Goal: Task Accomplishment & Management: Manage account settings

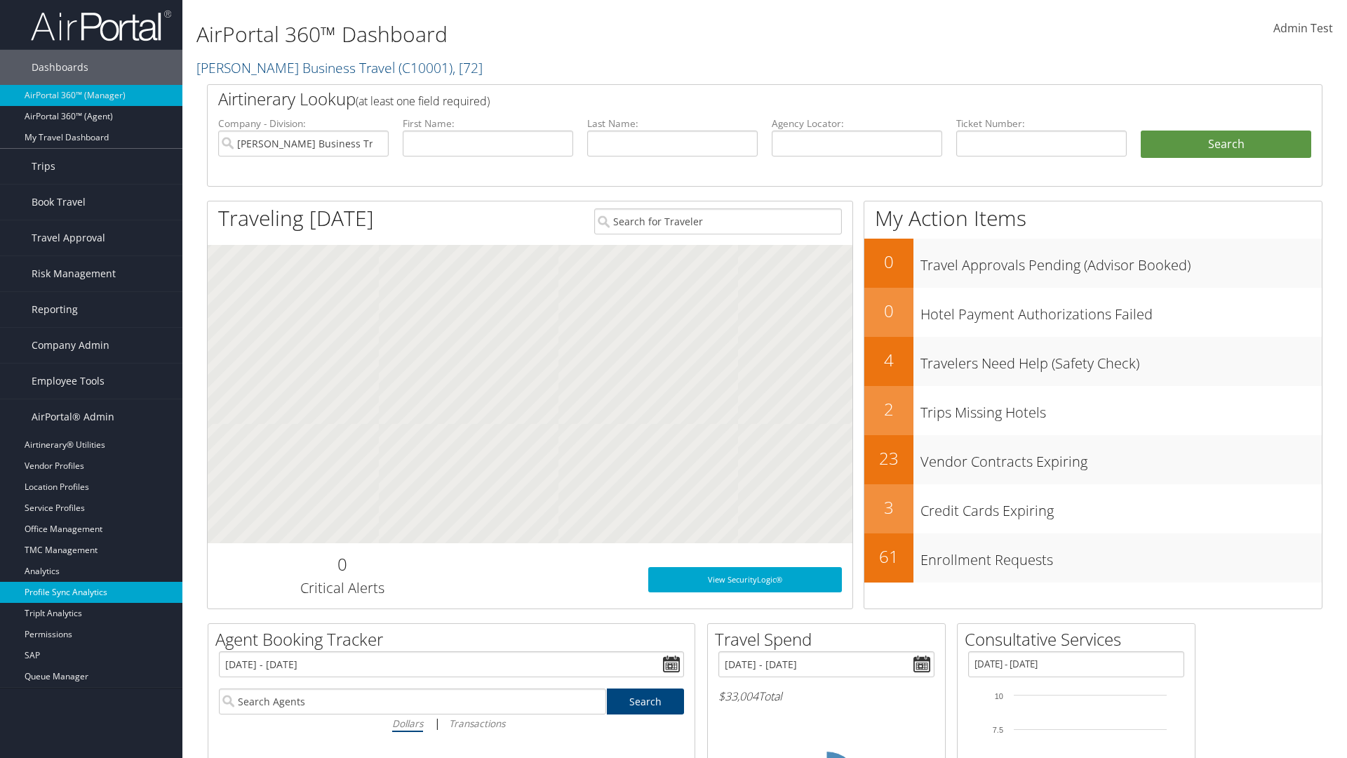
click at [91, 592] on link "Profile Sync Analytics" at bounding box center [91, 592] width 182 height 21
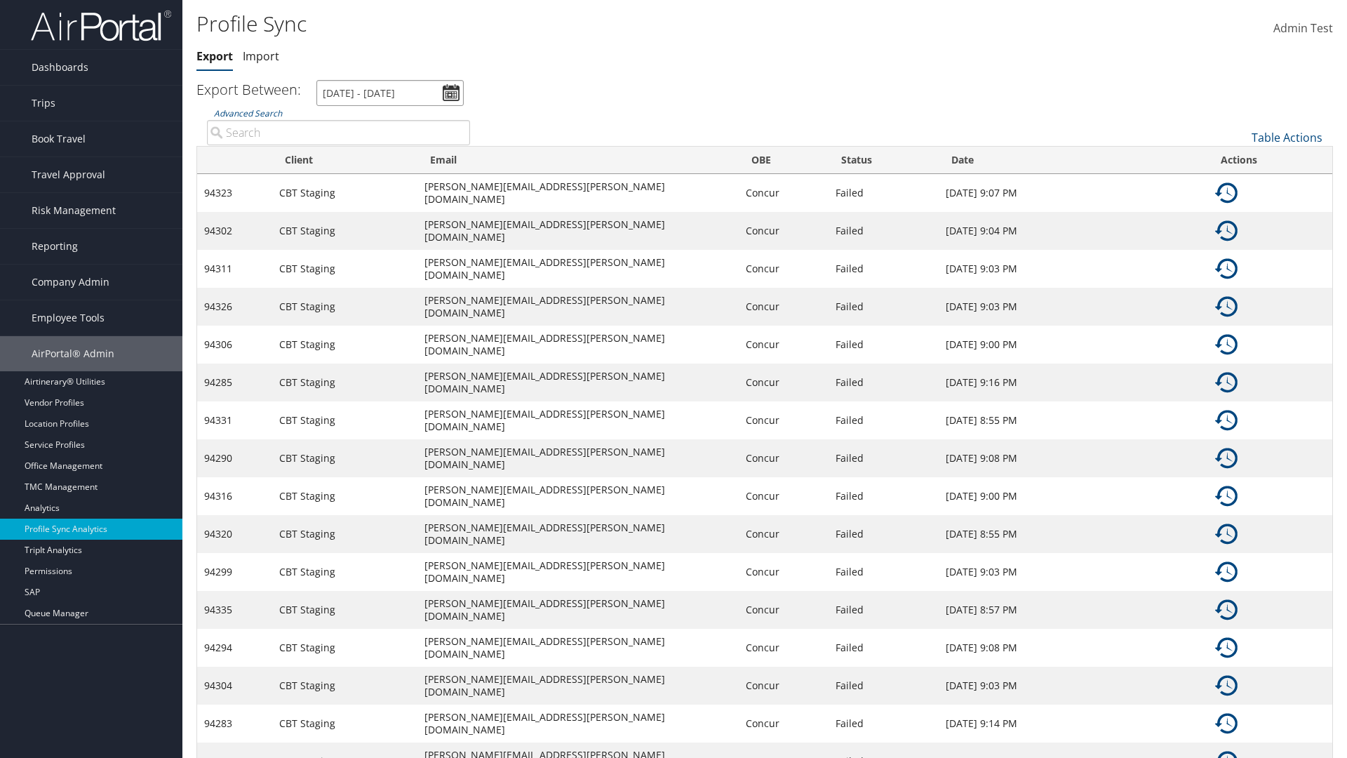
click at [390, 93] on input "[DATE] - [DATE]" at bounding box center [389, 93] width 147 height 26
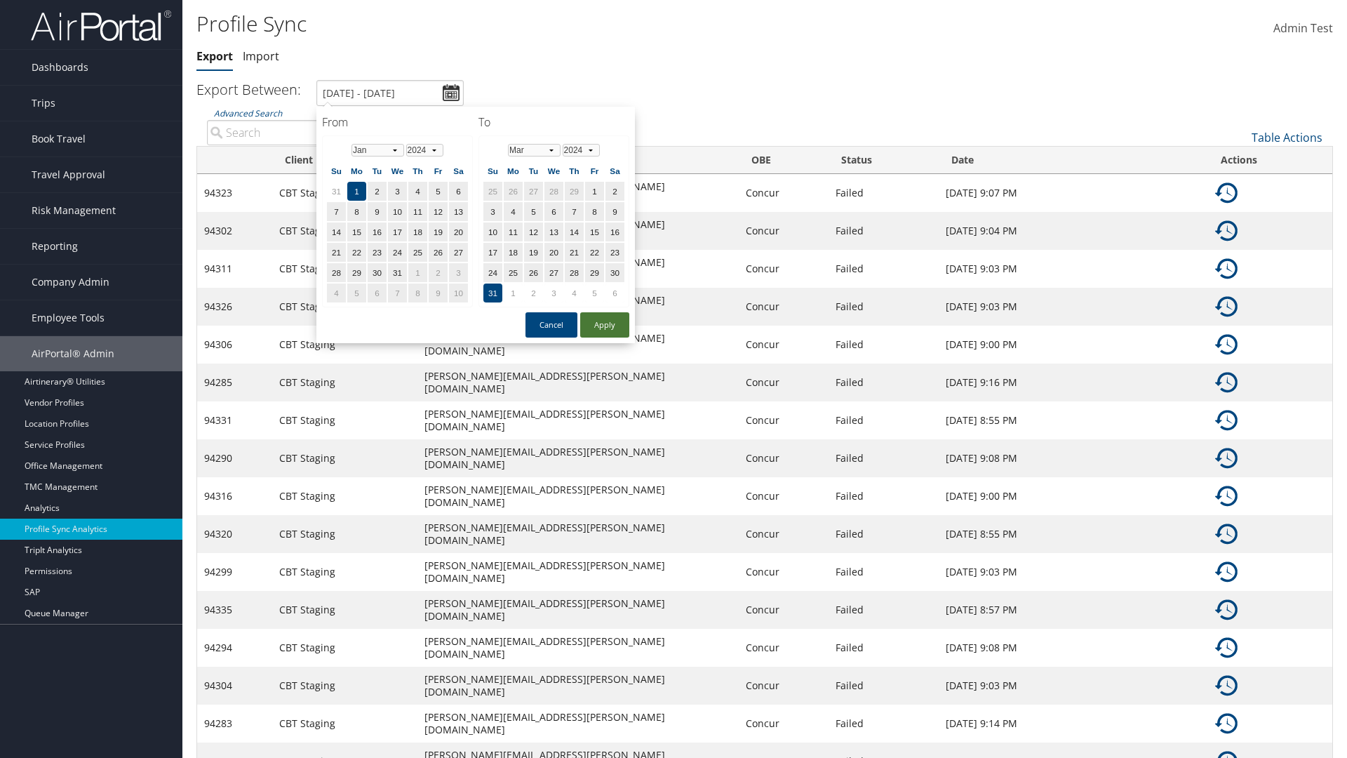
click at [605, 324] on button "Apply" at bounding box center [604, 324] width 49 height 25
type input "[DATE] - [DATE]"
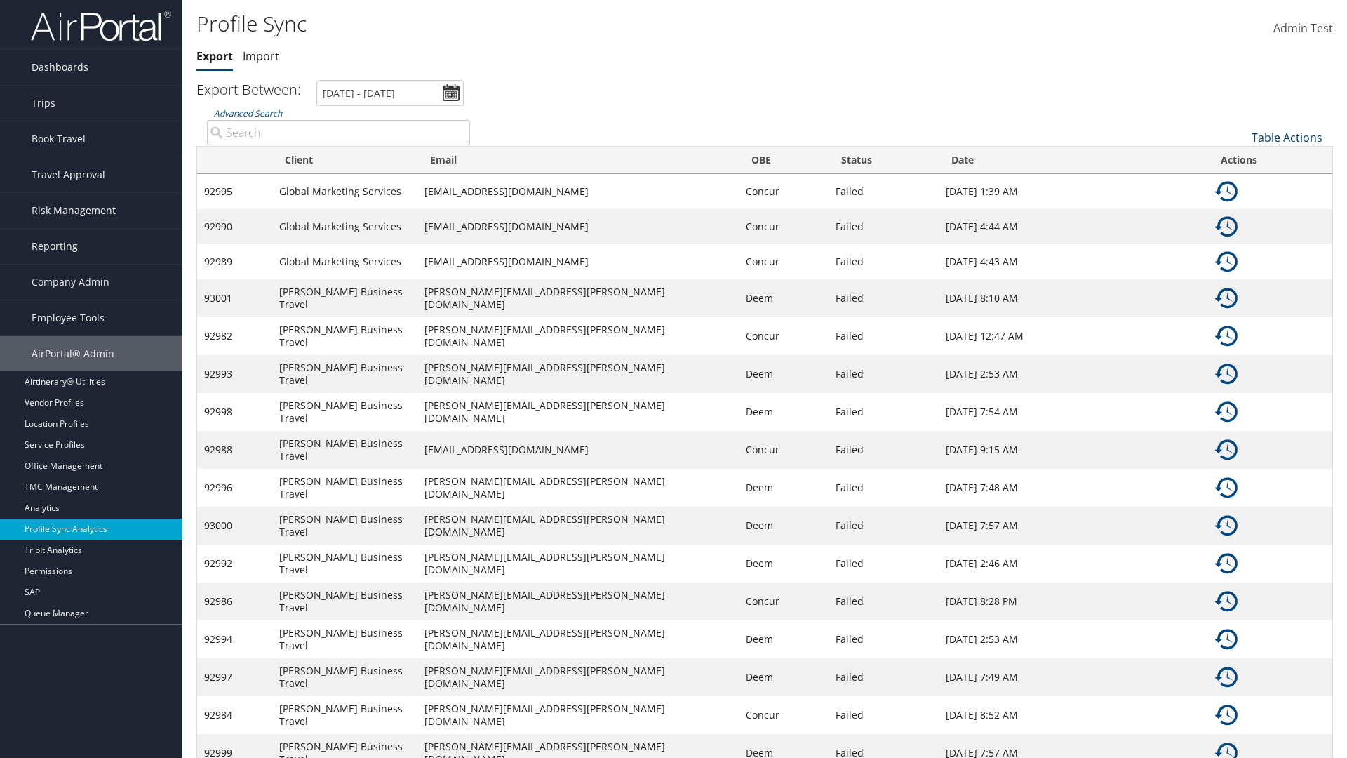
click at [1287, 137] on link "Table Actions" at bounding box center [1287, 137] width 71 height 15
click at [1240, 182] on link "Column Visibility" at bounding box center [1240, 183] width 185 height 24
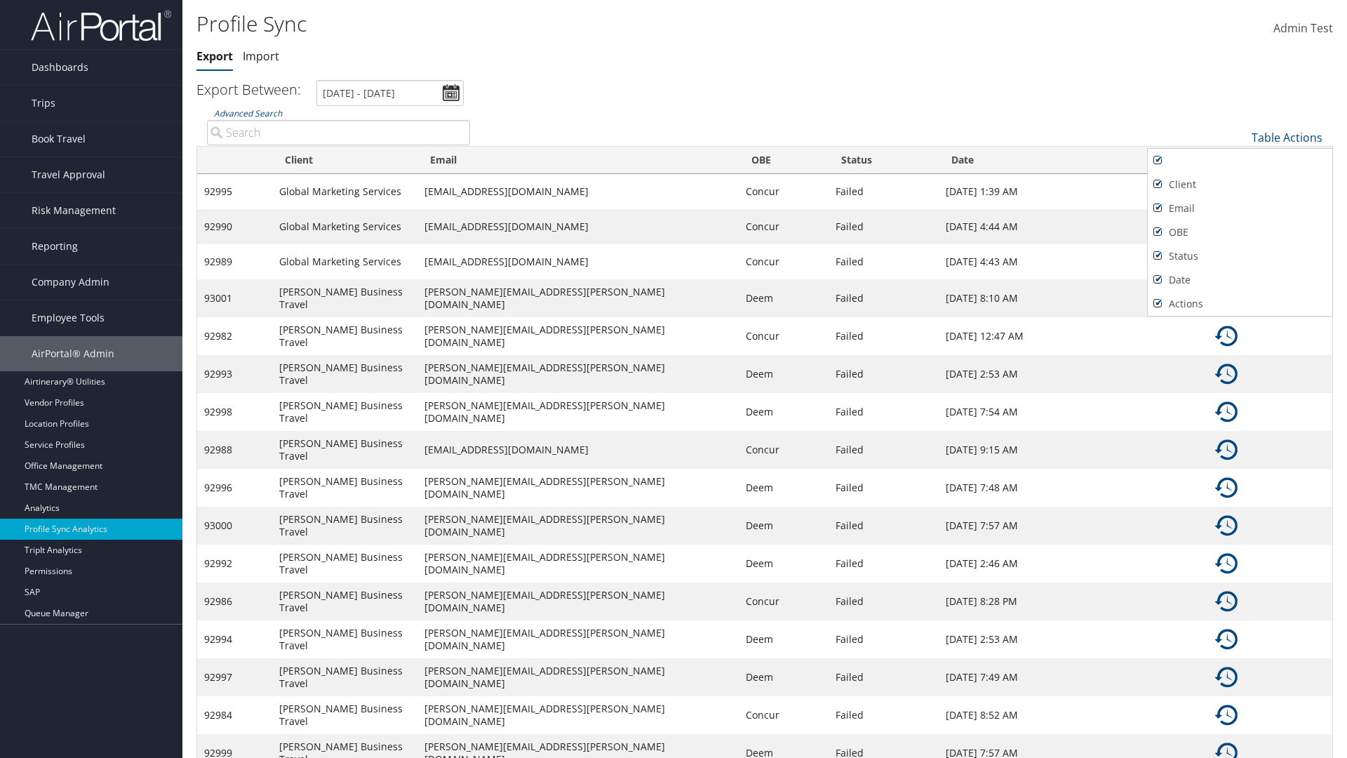
click at [673, 379] on div at bounding box center [673, 379] width 1347 height 758
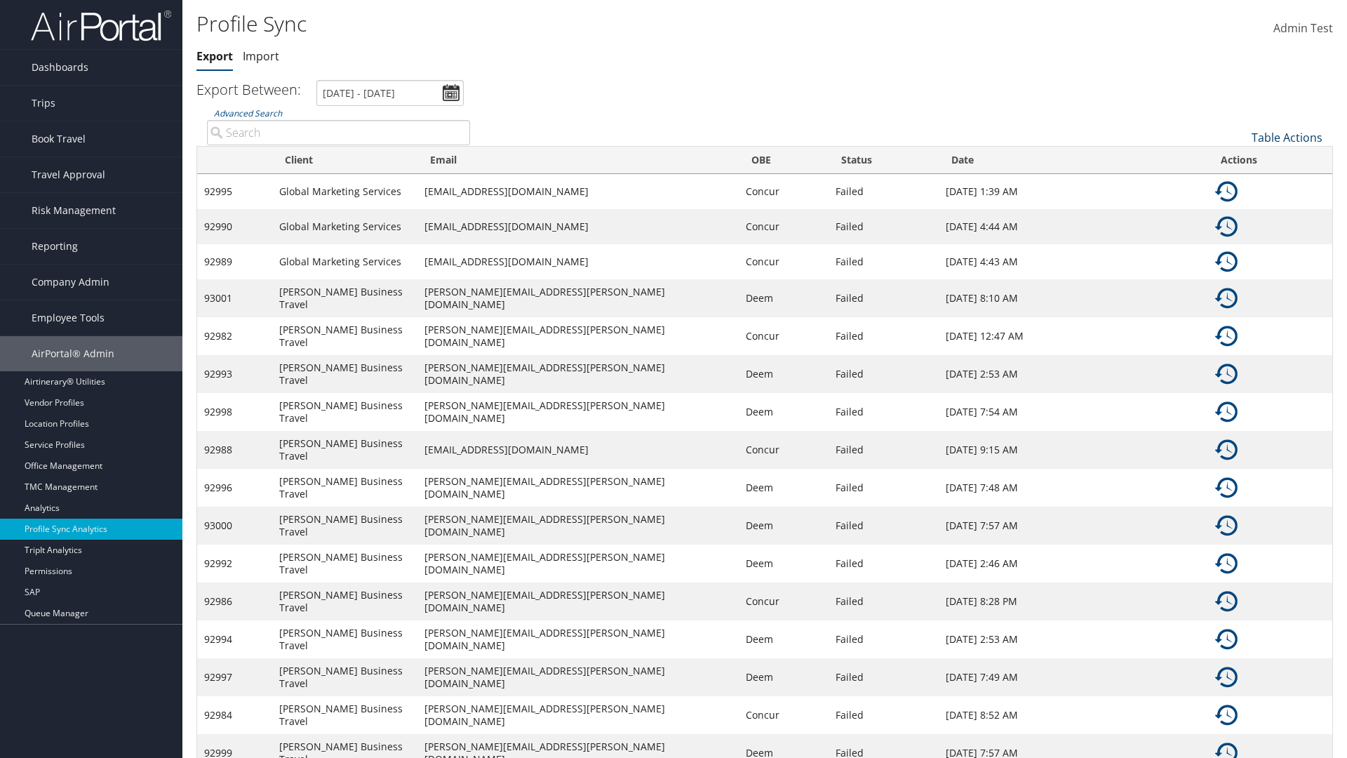
click at [1287, 137] on link "Table Actions" at bounding box center [1287, 137] width 71 height 15
click at [1240, 159] on link "Sync Profile" at bounding box center [1240, 159] width 185 height 24
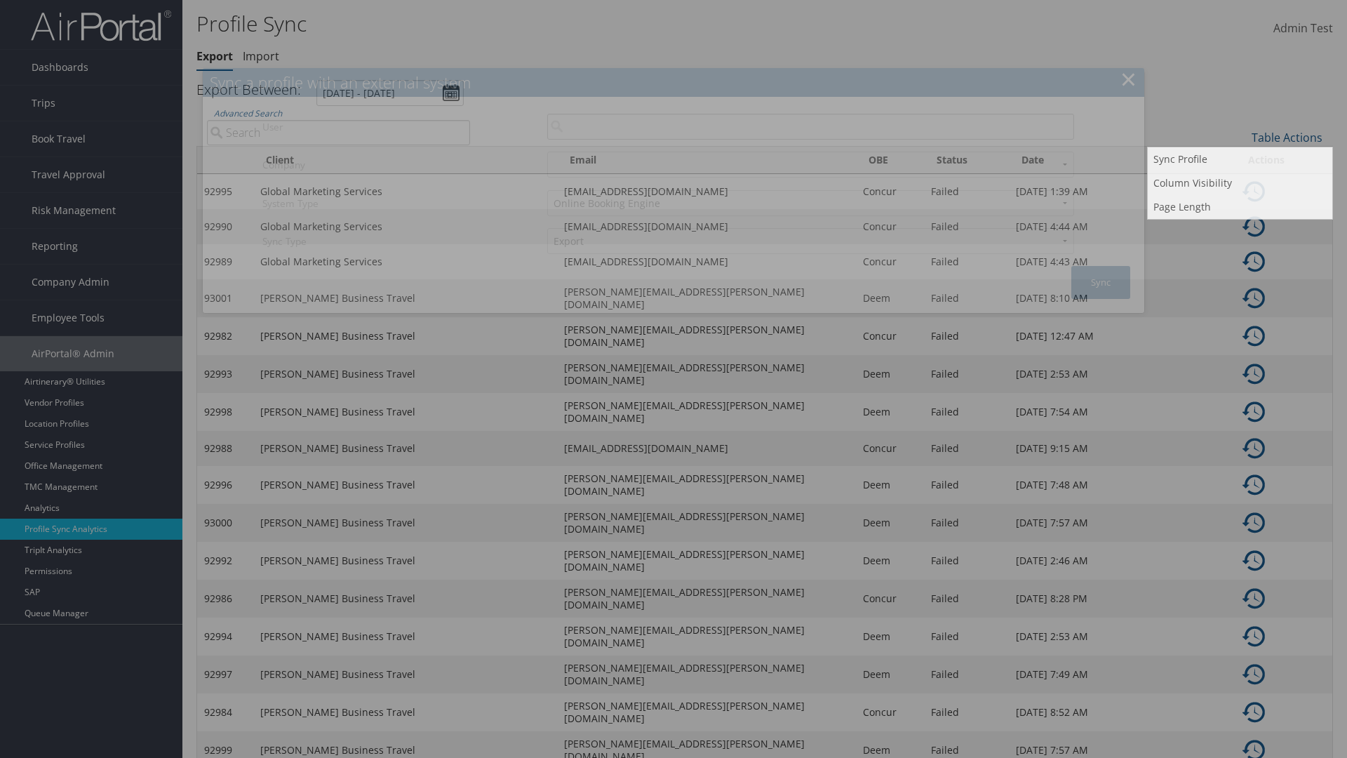
click at [810, 126] on input "User" at bounding box center [810, 127] width 527 height 26
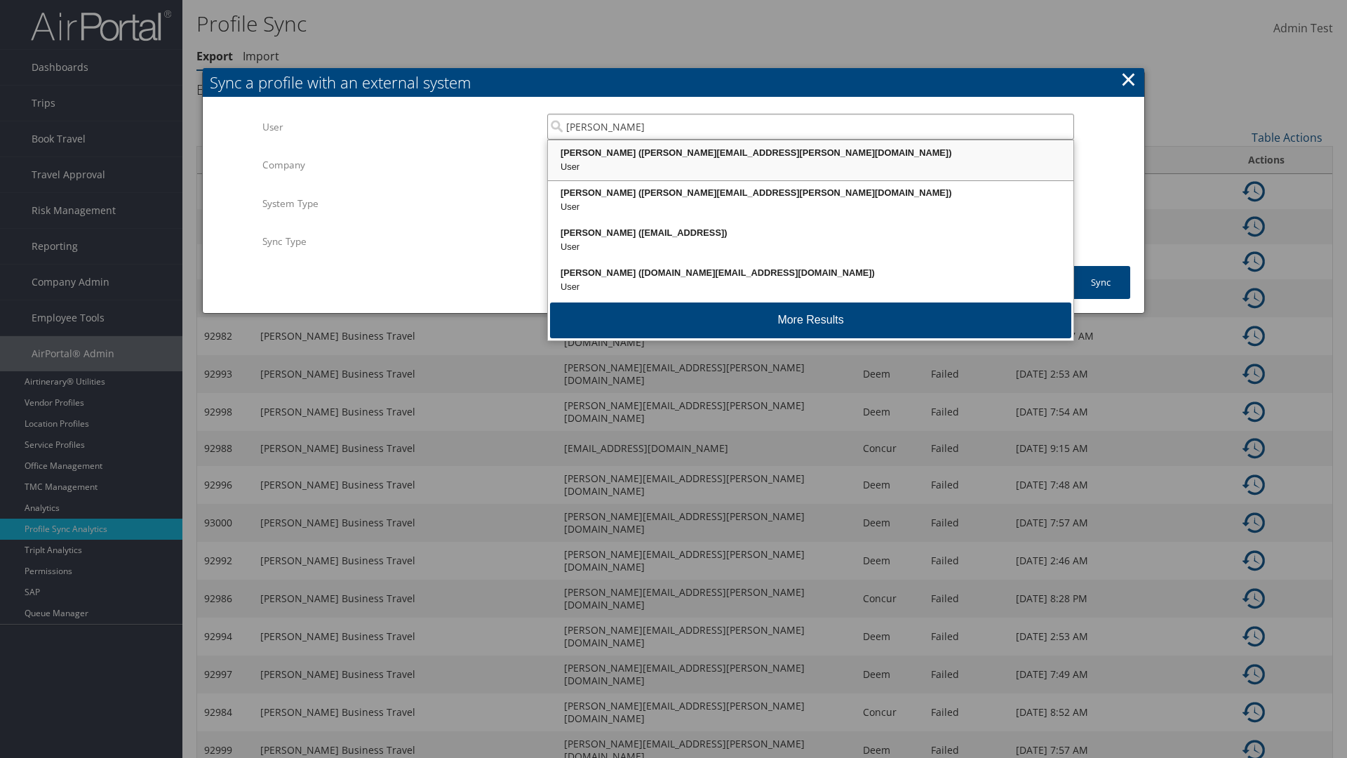
click at [810, 153] on div "[PERSON_NAME] ([PERSON_NAME][EMAIL_ADDRESS][PERSON_NAME][DOMAIN_NAME])" at bounding box center [810, 153] width 521 height 14
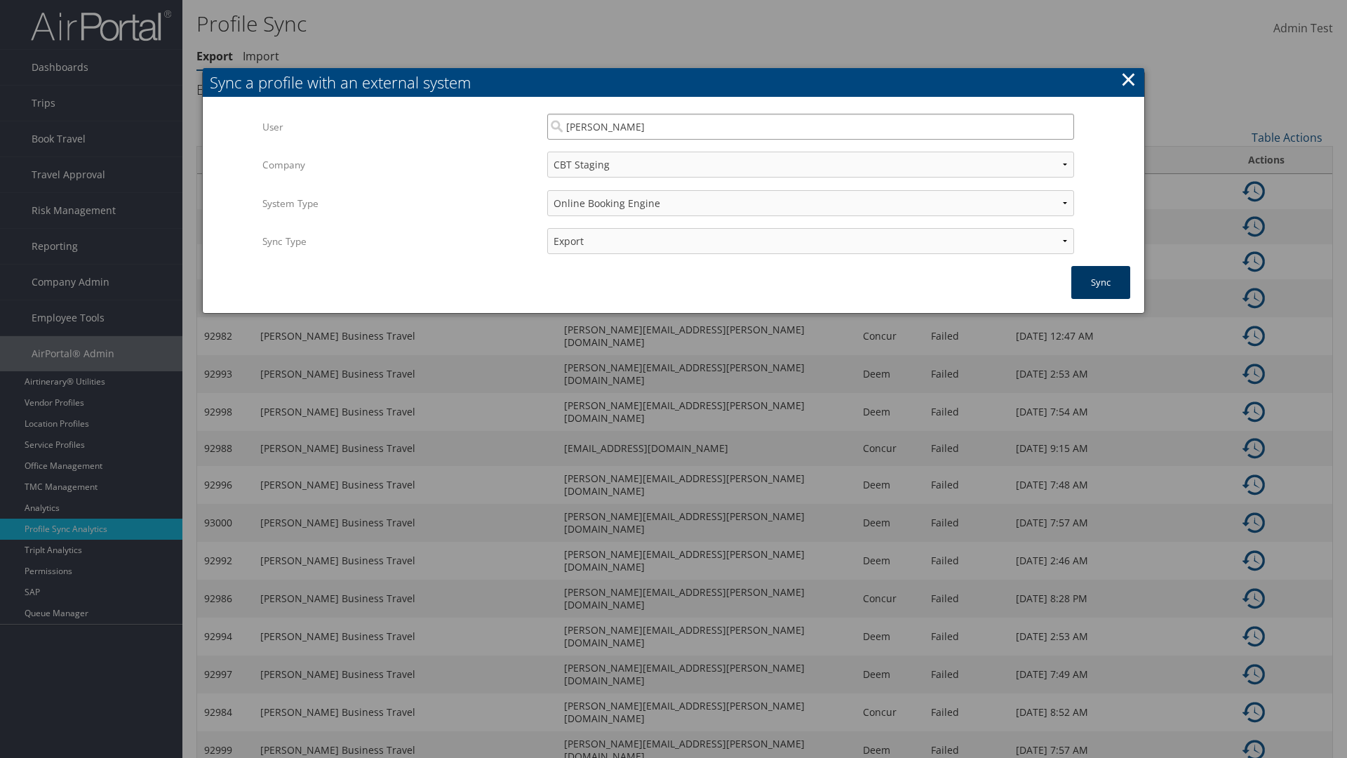
type input "[PERSON_NAME]"
click at [1101, 282] on button "Sync" at bounding box center [1100, 282] width 59 height 33
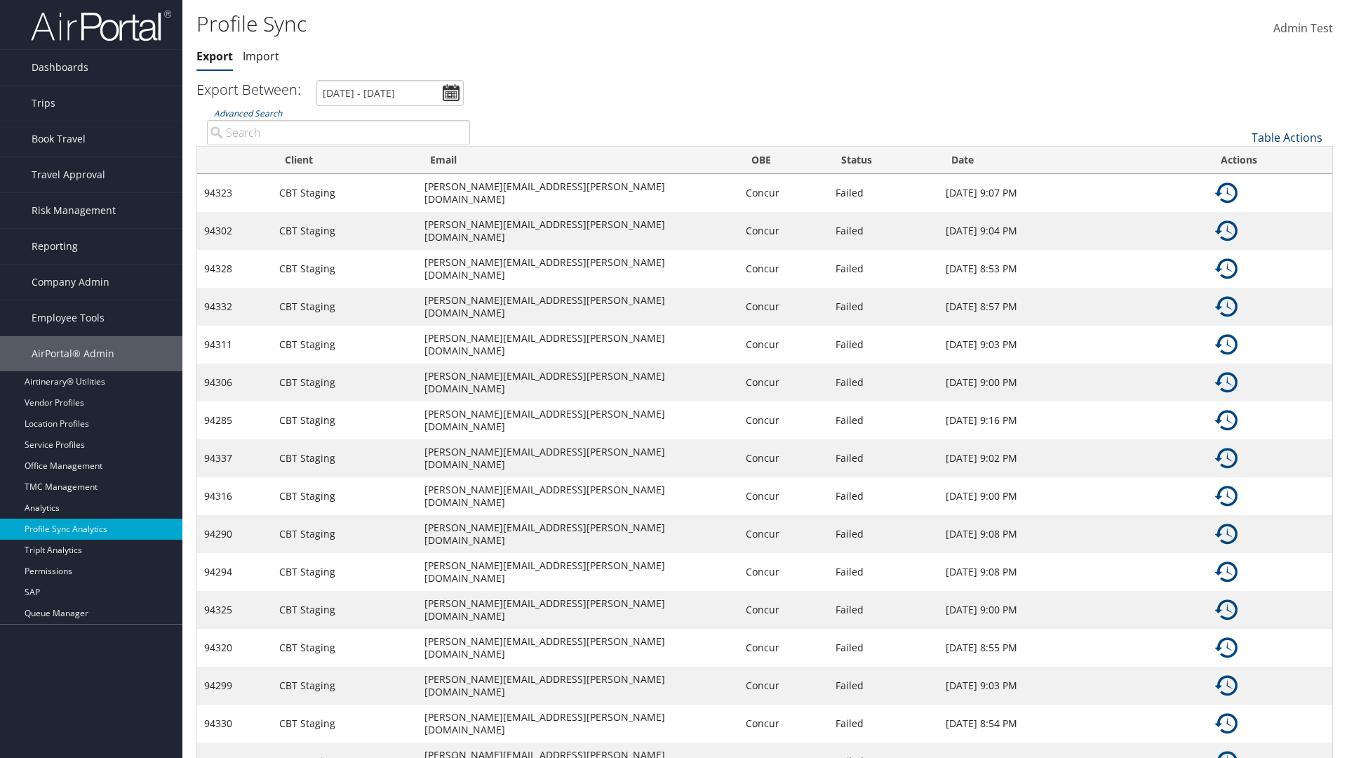
click at [1287, 137] on link "Table Actions" at bounding box center [1287, 137] width 71 height 15
click at [1240, 206] on link "Page Length" at bounding box center [1240, 207] width 185 height 24
click at [1240, 184] on link "25" at bounding box center [1240, 185] width 185 height 24
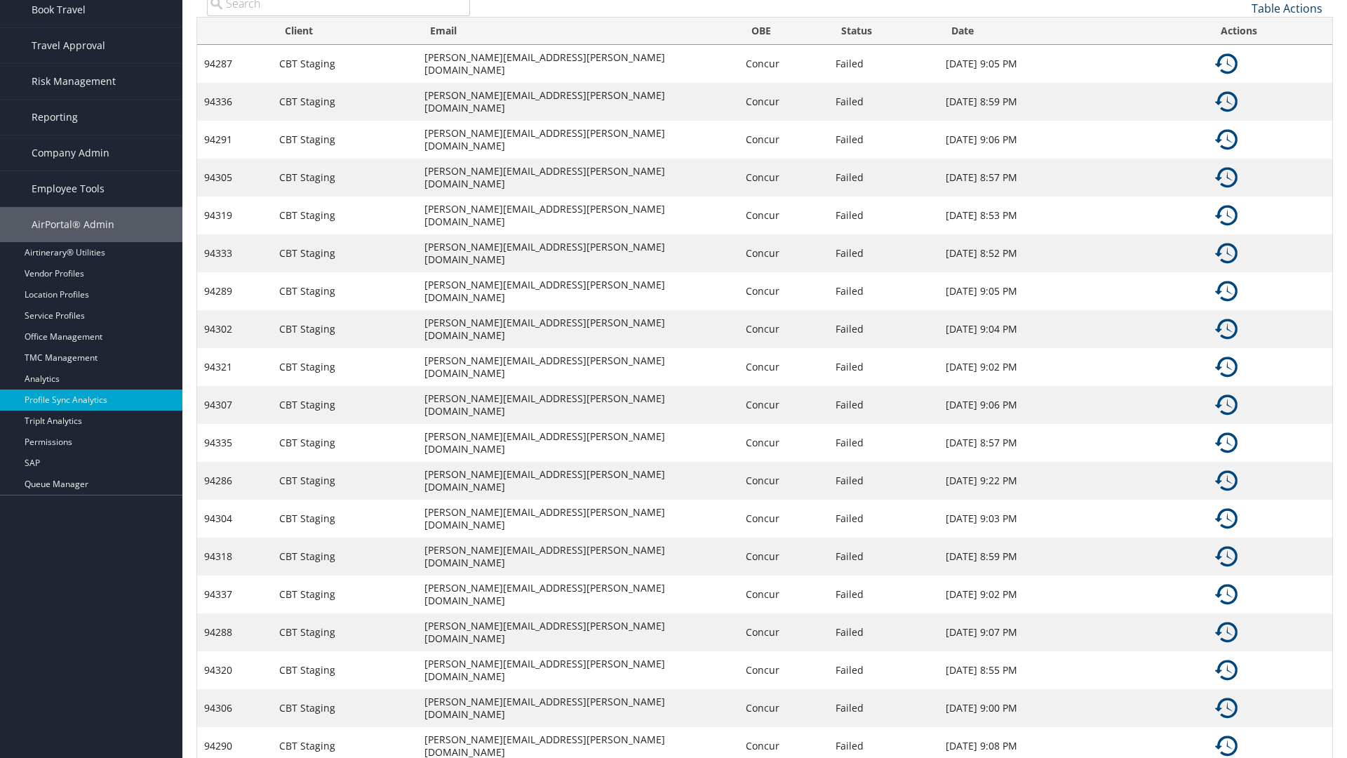
click at [1287, 8] on link "Table Actions" at bounding box center [1287, 8] width 71 height 15
click at [1240, 77] on link "Page Length" at bounding box center [1240, 78] width 185 height 24
click at [1240, 79] on link "50" at bounding box center [1240, 79] width 185 height 24
click at [1287, 8] on link "Table Actions" at bounding box center [1287, 8] width 71 height 15
click at [1240, 77] on link "Page Length" at bounding box center [1240, 78] width 185 height 24
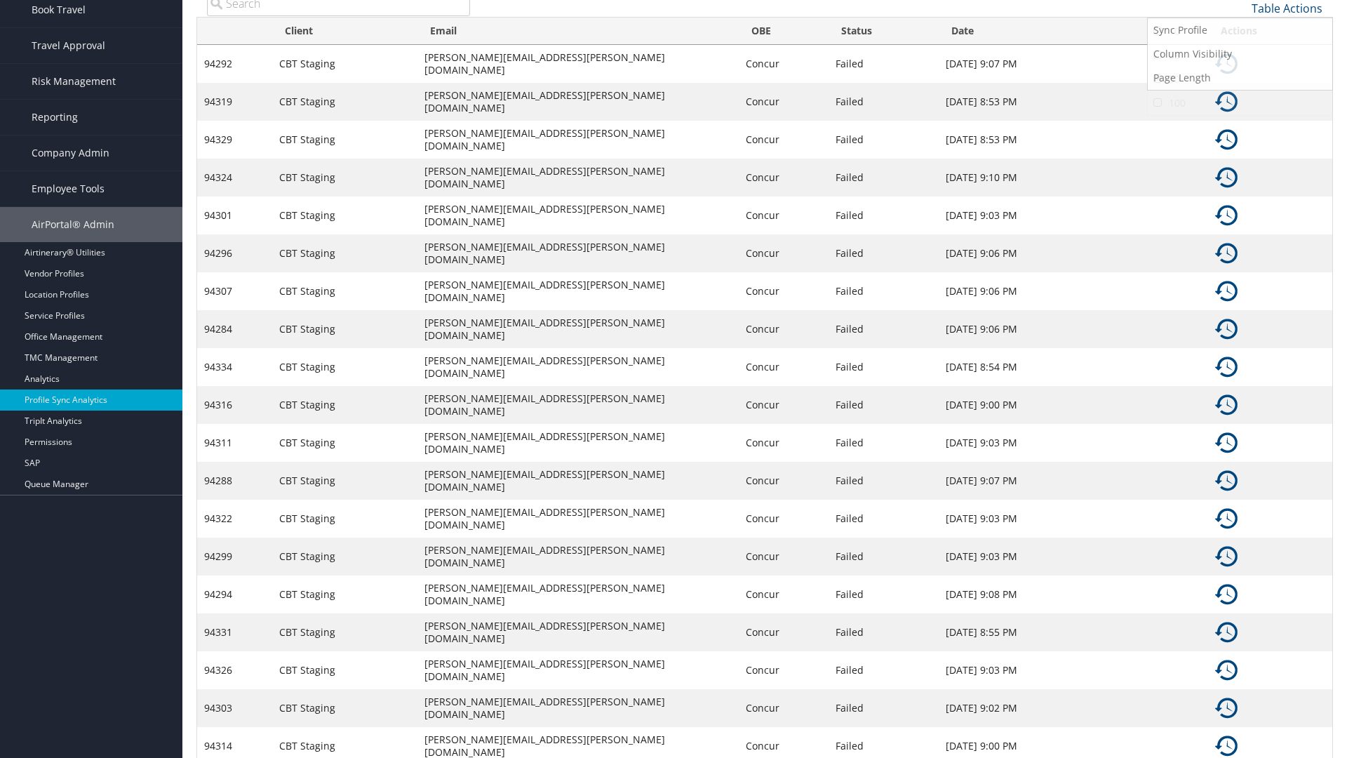
click at [1240, 102] on link "100" at bounding box center [1240, 103] width 185 height 24
click at [1287, 8] on link "Table Actions" at bounding box center [1287, 8] width 71 height 15
click at [1240, 53] on link "Column Visibility" at bounding box center [1240, 54] width 185 height 24
click at [1240, 55] on link "Client" at bounding box center [1240, 55] width 185 height 24
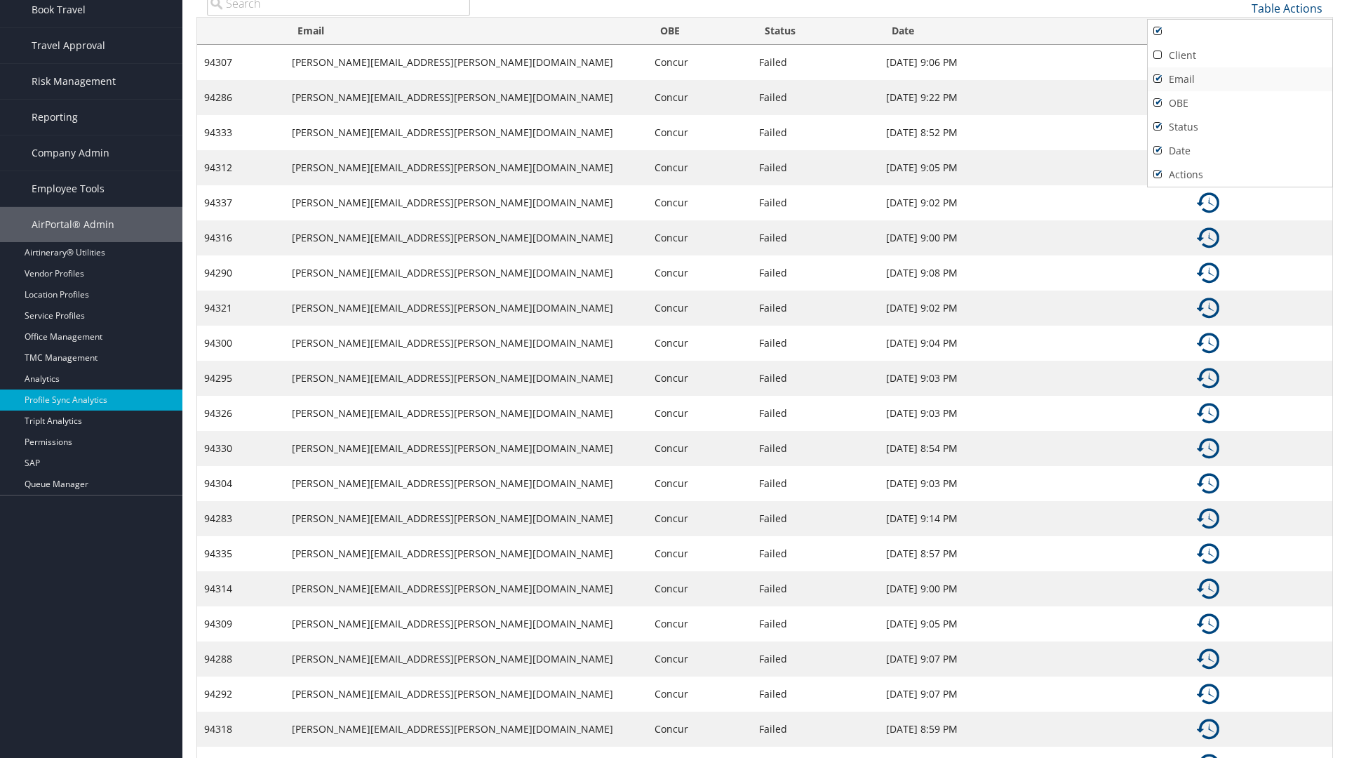
click at [1240, 79] on link "Email" at bounding box center [1240, 79] width 185 height 24
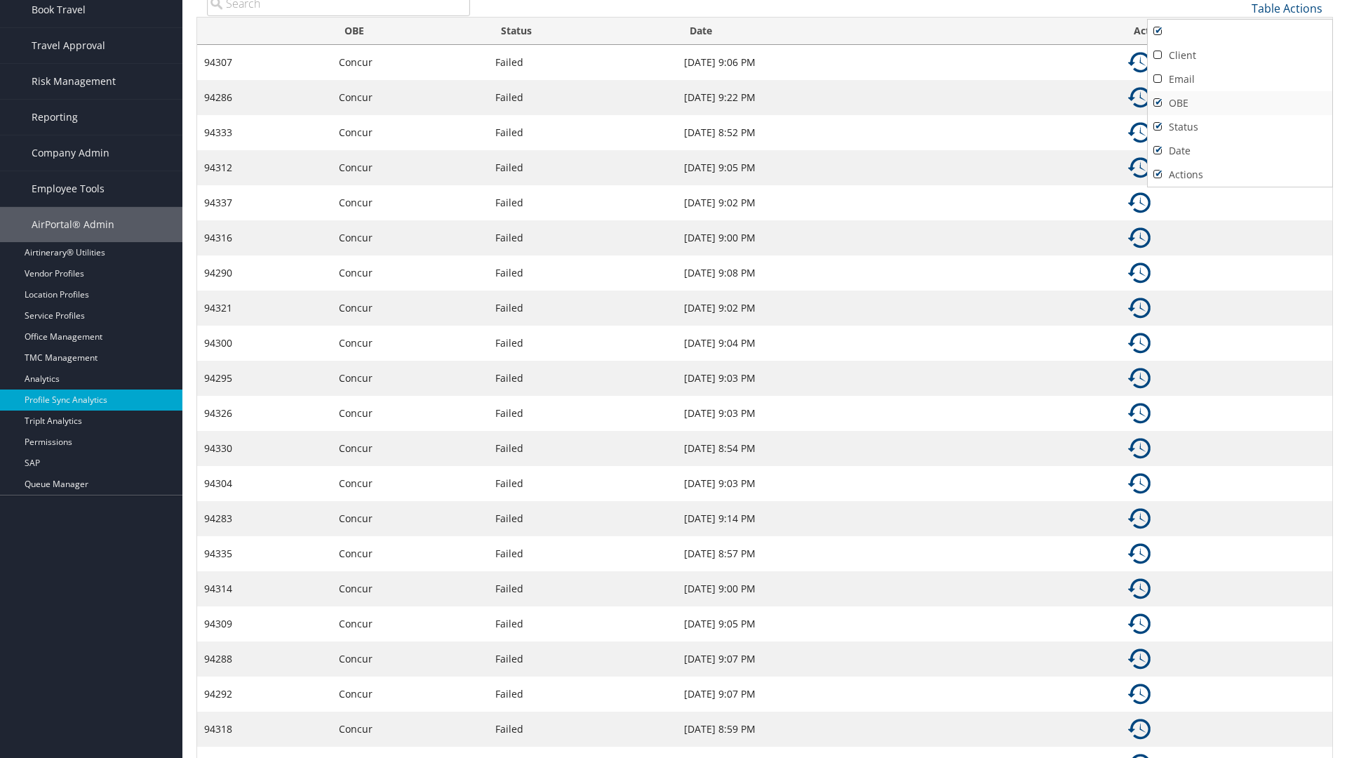
click at [1240, 102] on link "OBE" at bounding box center [1240, 103] width 185 height 24
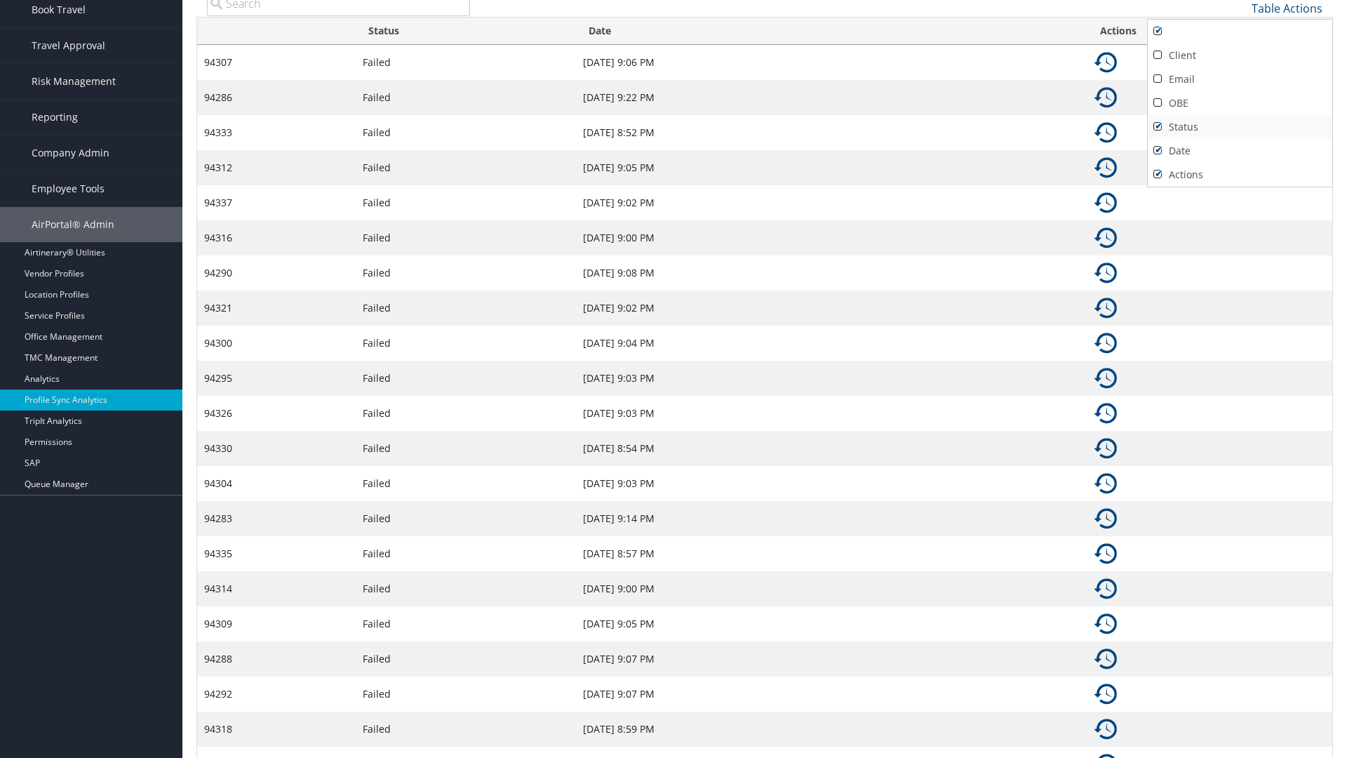
click at [1240, 126] on link "Status" at bounding box center [1240, 127] width 185 height 24
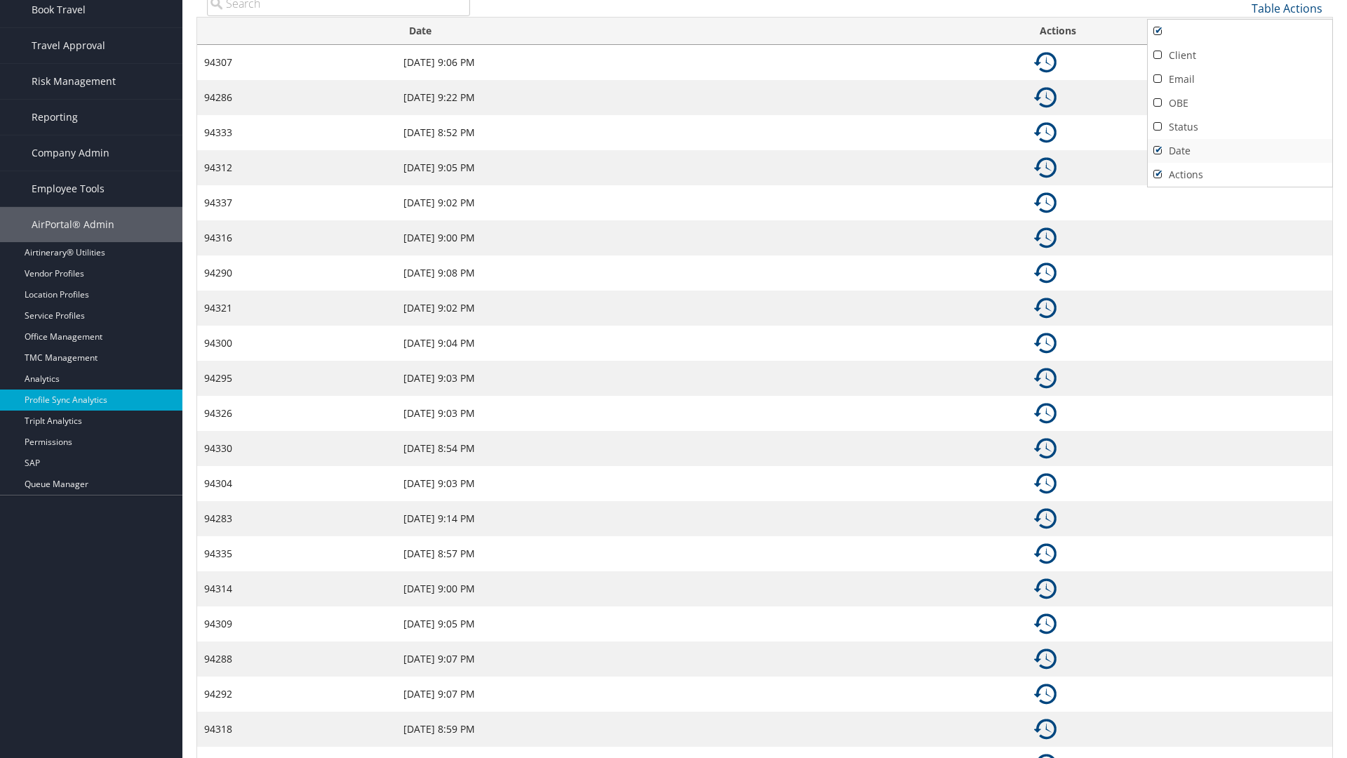
click at [1240, 150] on link "Date" at bounding box center [1240, 151] width 185 height 24
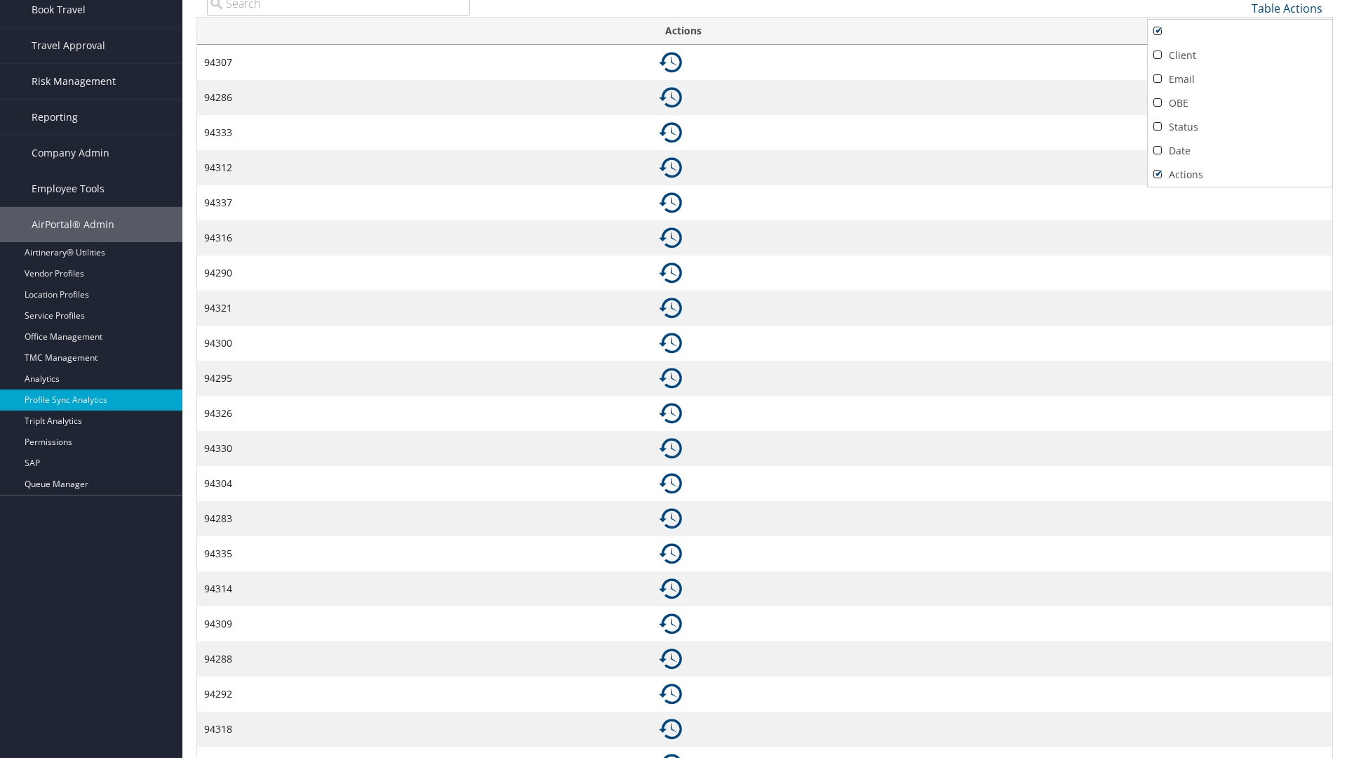
click at [1240, 174] on link "Actions" at bounding box center [1240, 175] width 185 height 24
click at [673, 379] on div at bounding box center [673, 379] width 1347 height 758
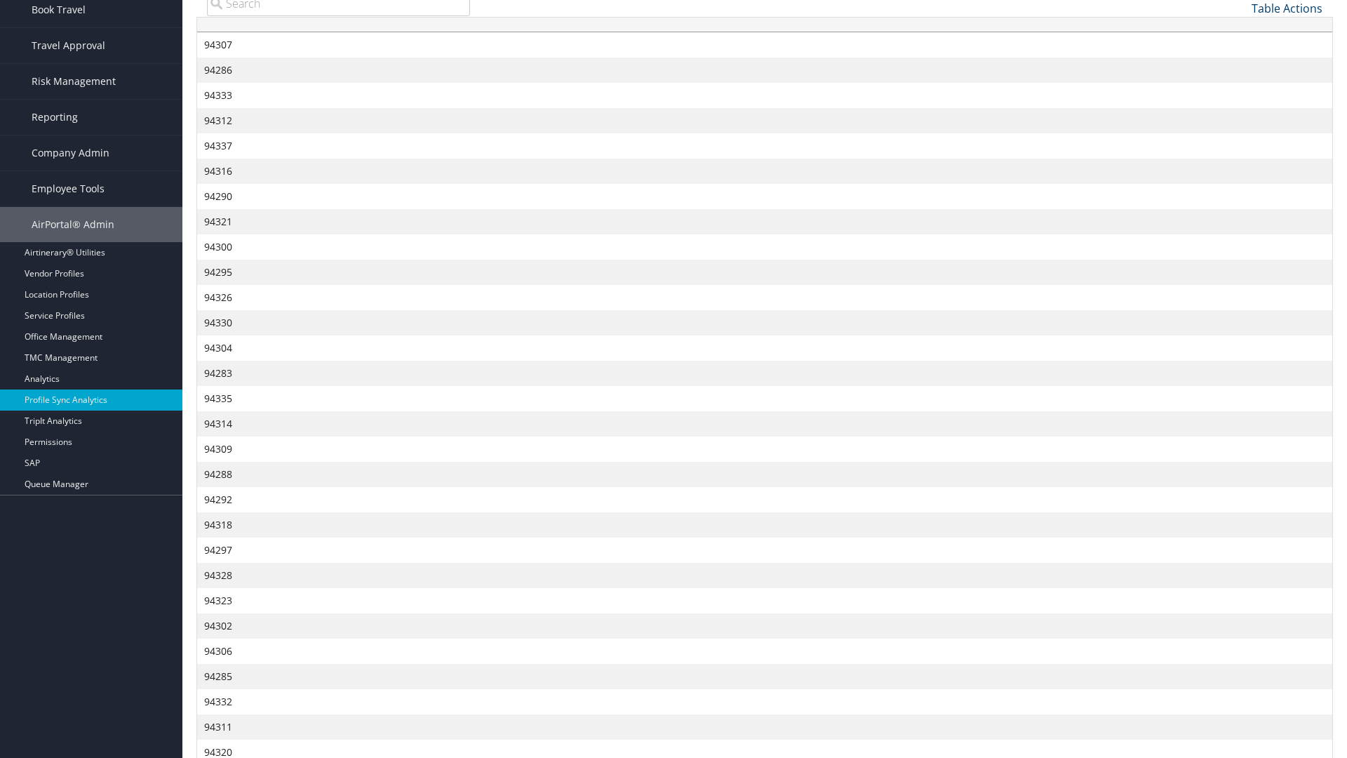
click at [1287, 8] on link "Table Actions" at bounding box center [1287, 8] width 71 height 15
click at [1240, 53] on link "Column Visibility" at bounding box center [1240, 54] width 185 height 24
click at [1240, 55] on link "Client" at bounding box center [1240, 55] width 185 height 24
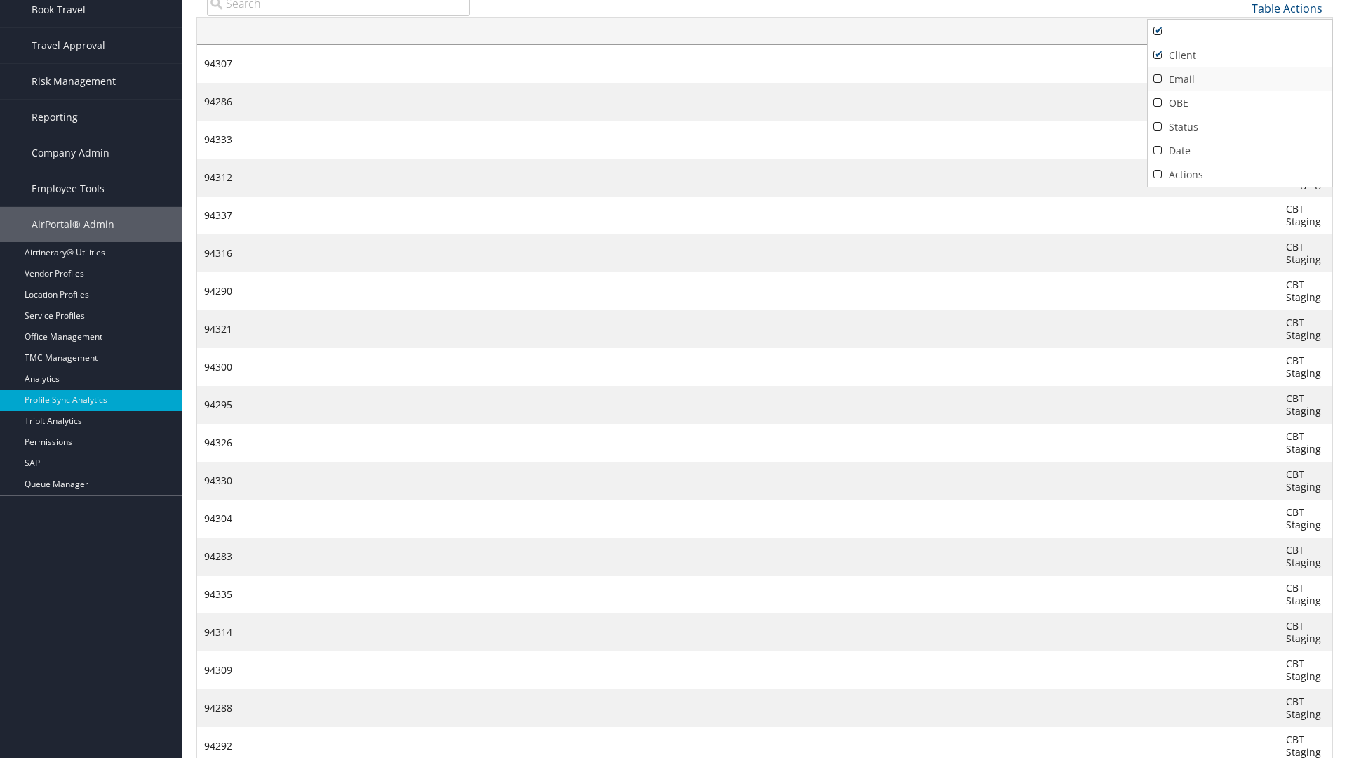
click at [1240, 79] on link "Email" at bounding box center [1240, 79] width 185 height 24
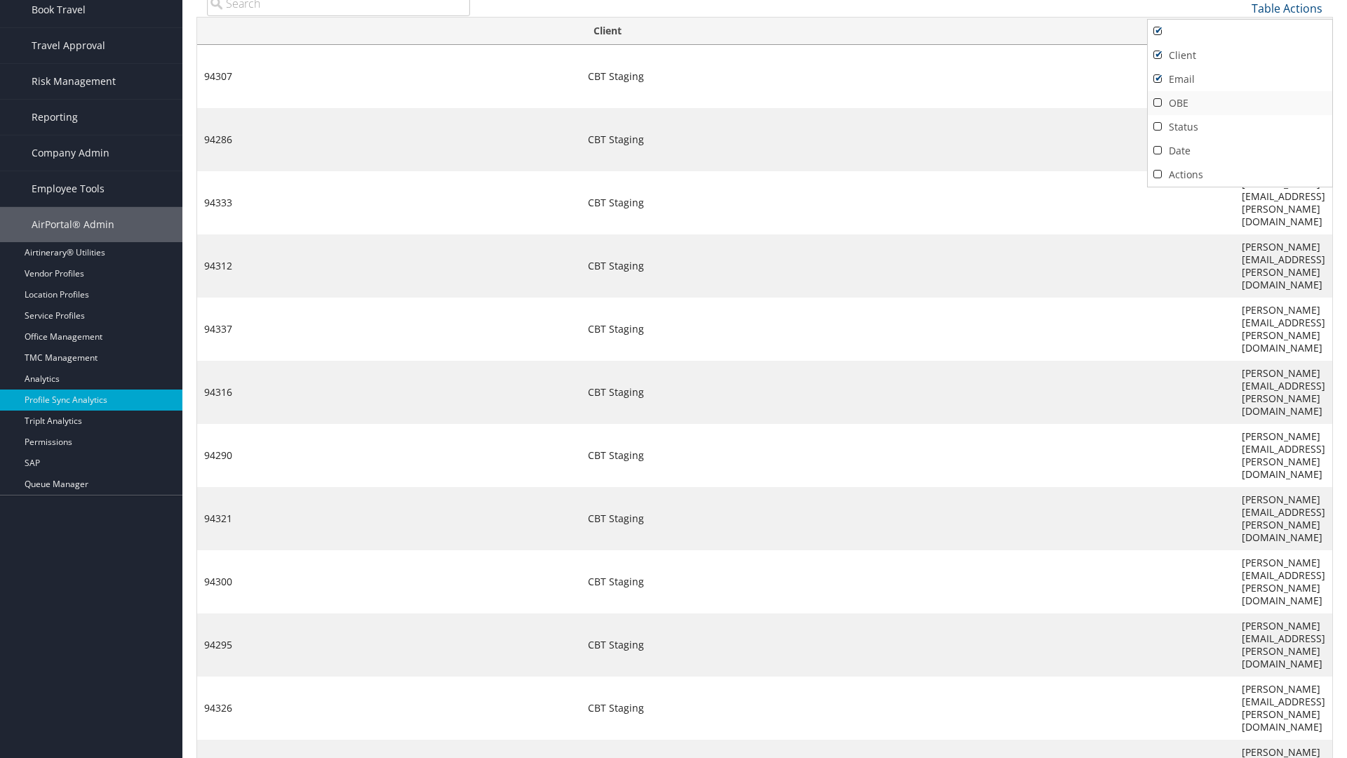
click at [1240, 102] on link "OBE" at bounding box center [1240, 103] width 185 height 24
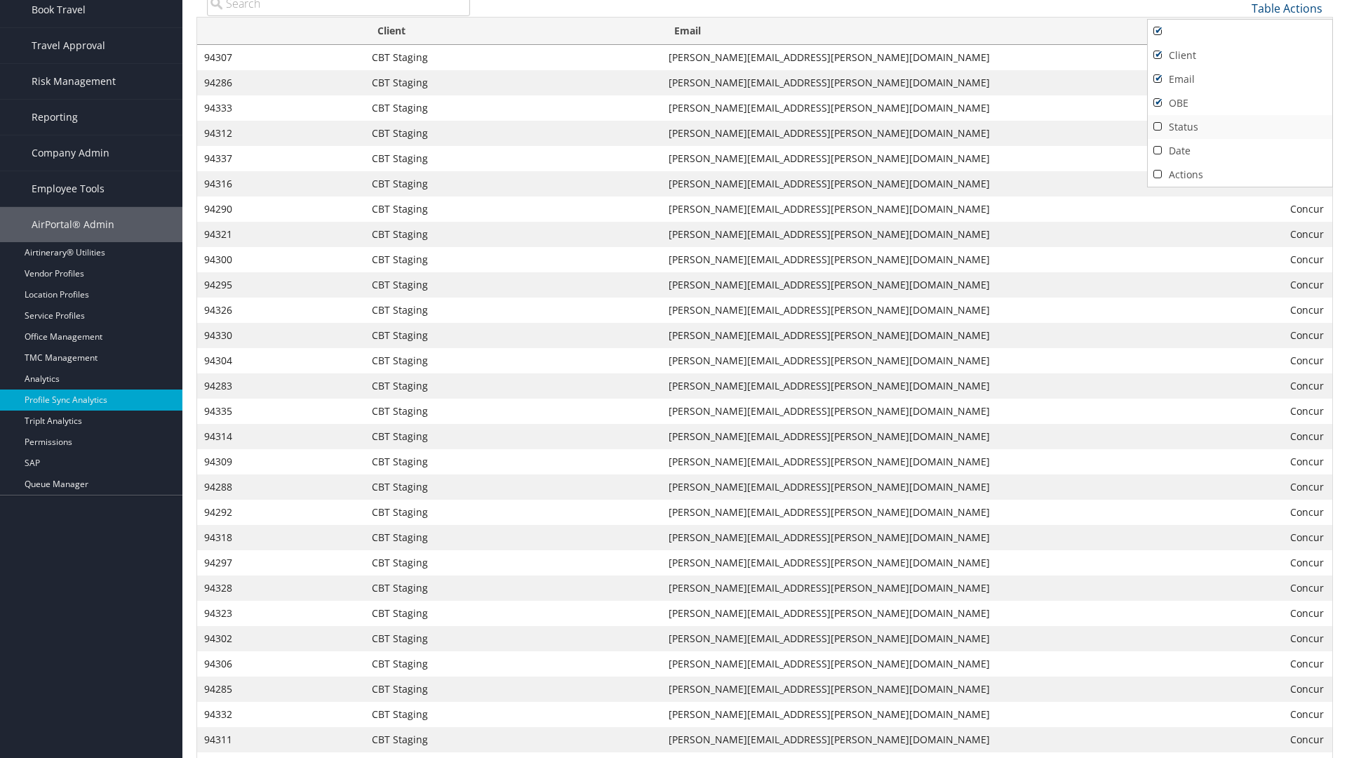
click at [1240, 126] on link "Status" at bounding box center [1240, 127] width 185 height 24
